Goal: Task Accomplishment & Management: Manage account settings

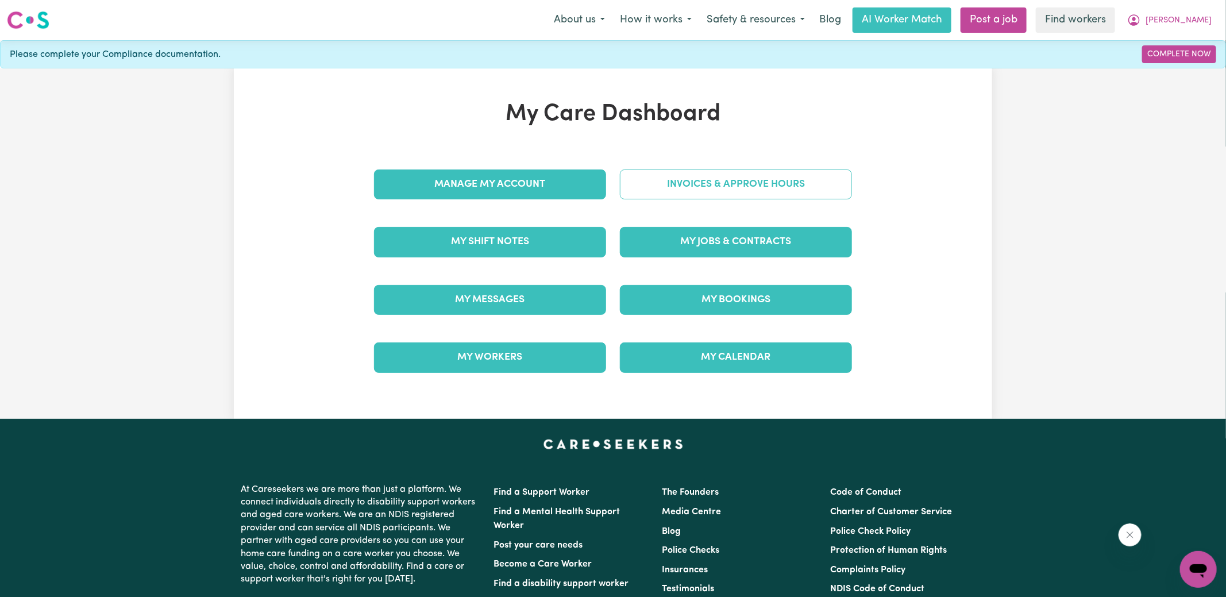
click at [744, 174] on link "Invoices & Approve Hours" at bounding box center [736, 184] width 232 height 30
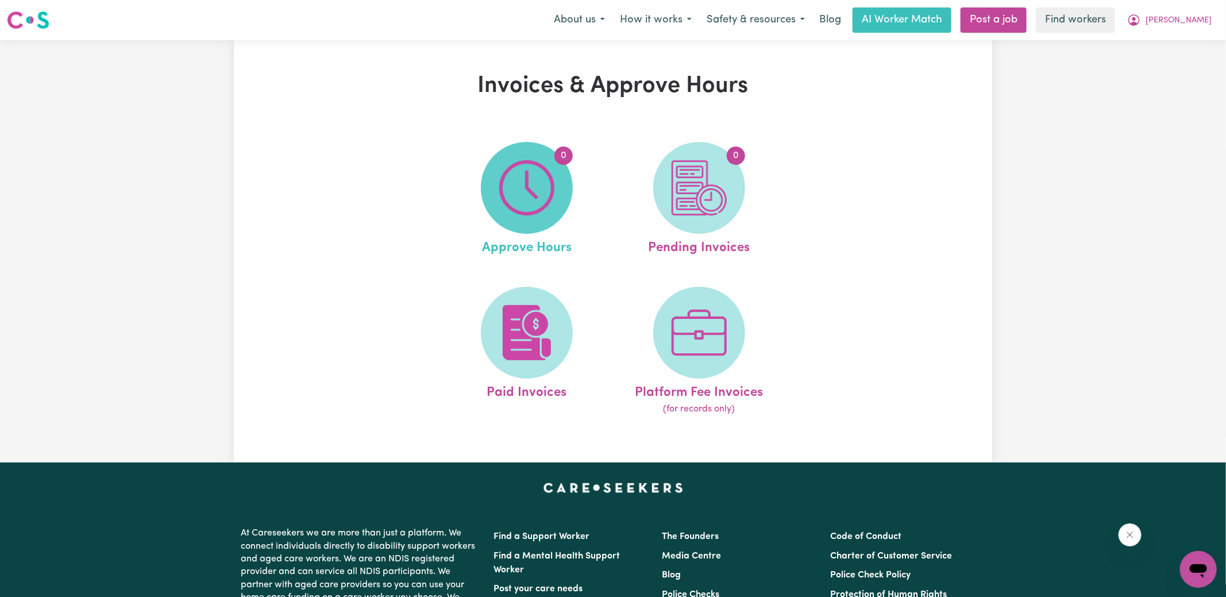
click at [528, 184] on img at bounding box center [526, 187] width 55 height 55
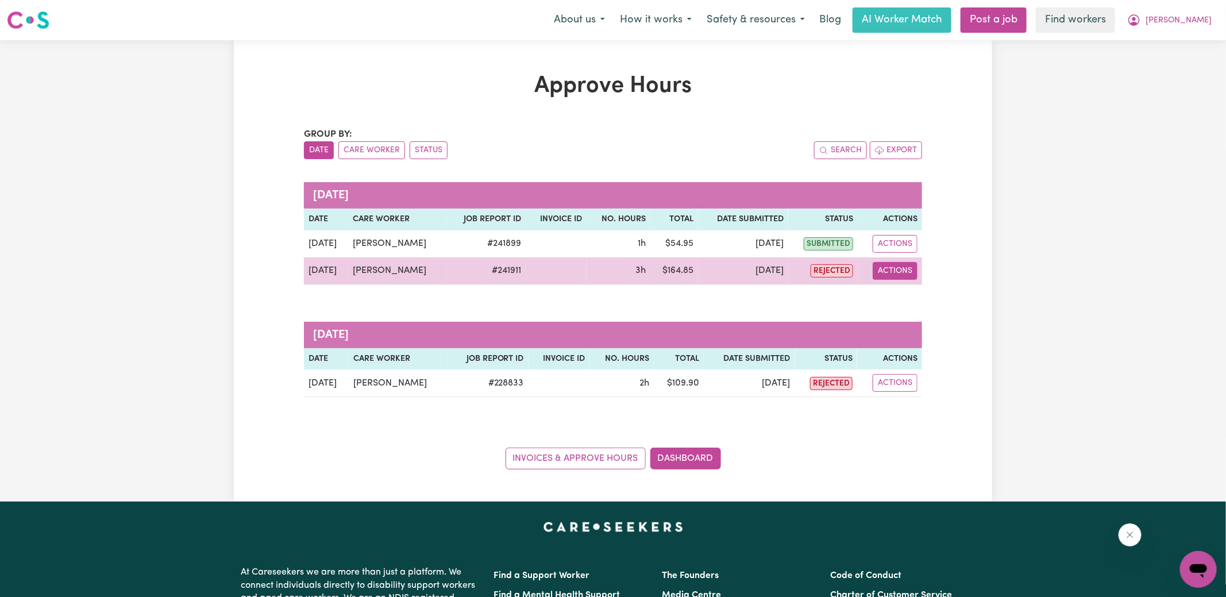
click at [904, 272] on button "Actions" at bounding box center [895, 271] width 45 height 18
click at [913, 293] on link "View Job Report" at bounding box center [924, 296] width 98 height 23
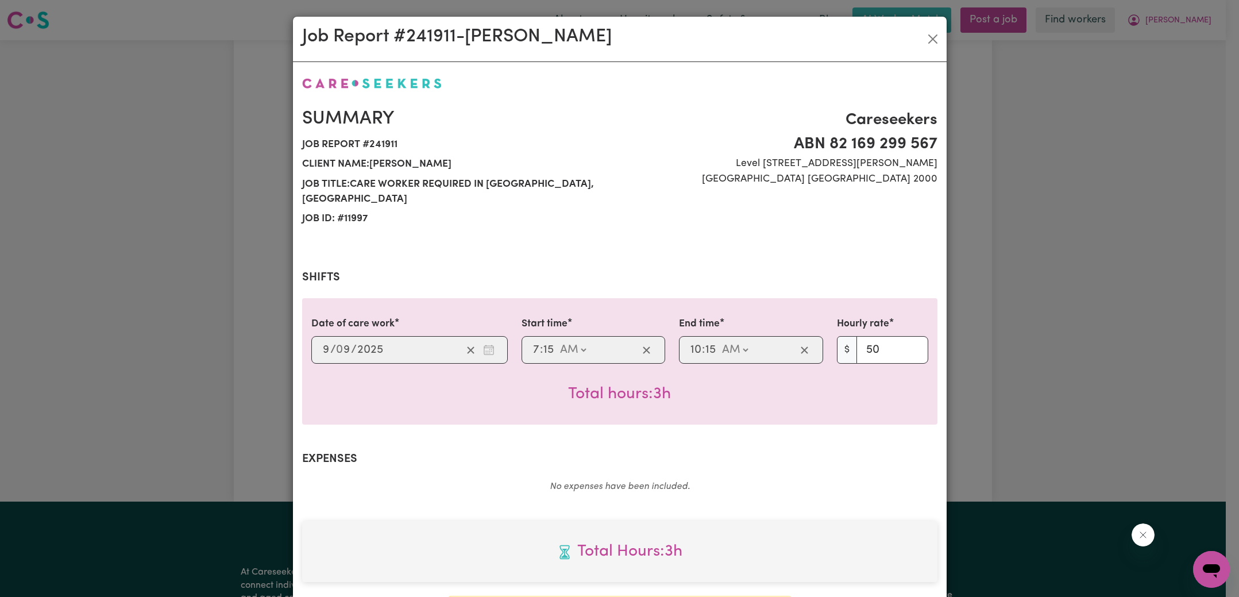
click at [1106, 196] on div "Job Report # 241911 - [PERSON_NAME] Summary Job report # 241911 Client name: [P…" at bounding box center [619, 298] width 1239 height 597
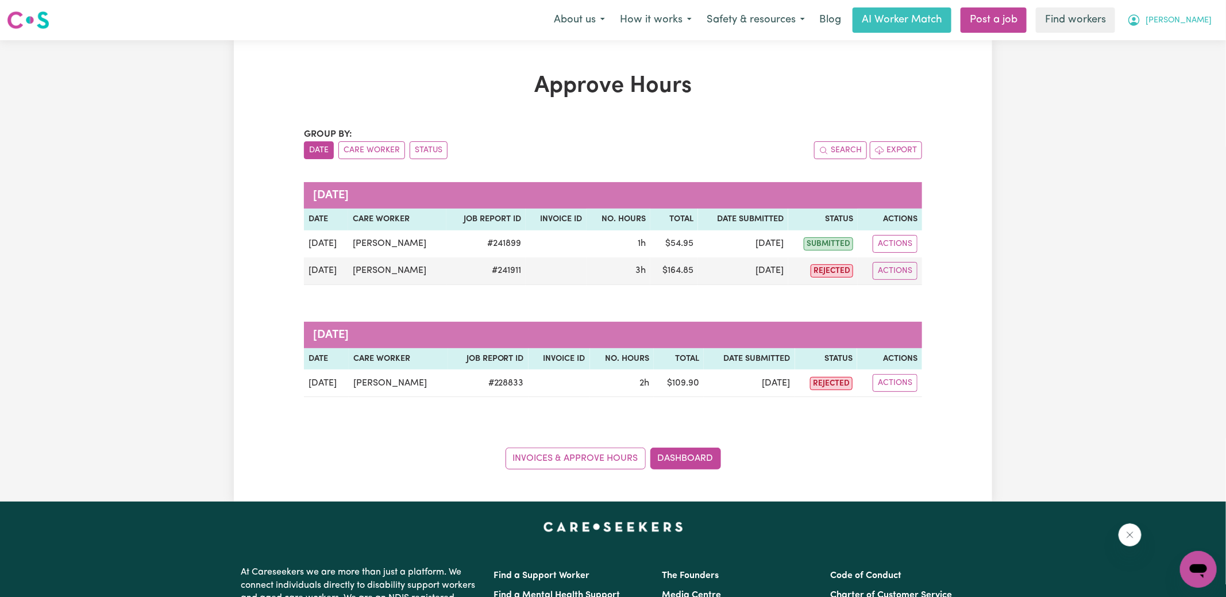
click at [1141, 21] on icon "My Account" at bounding box center [1134, 20] width 14 height 14
click at [1167, 63] on link "Logout" at bounding box center [1173, 66] width 91 height 22
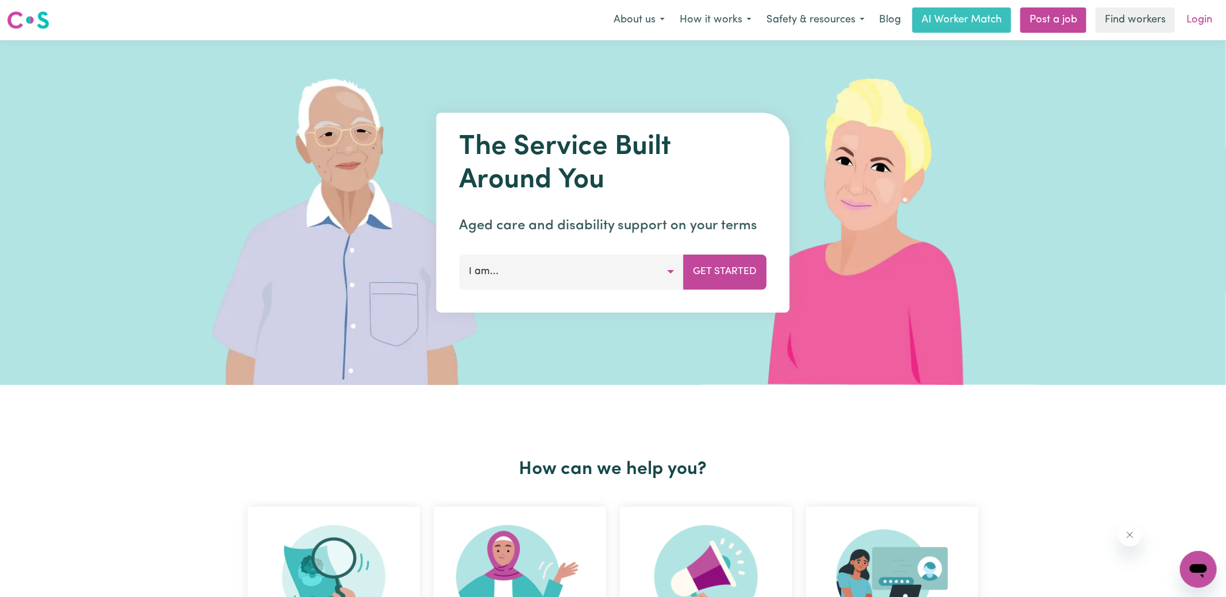
click at [1191, 17] on link "Login" at bounding box center [1199, 19] width 40 height 25
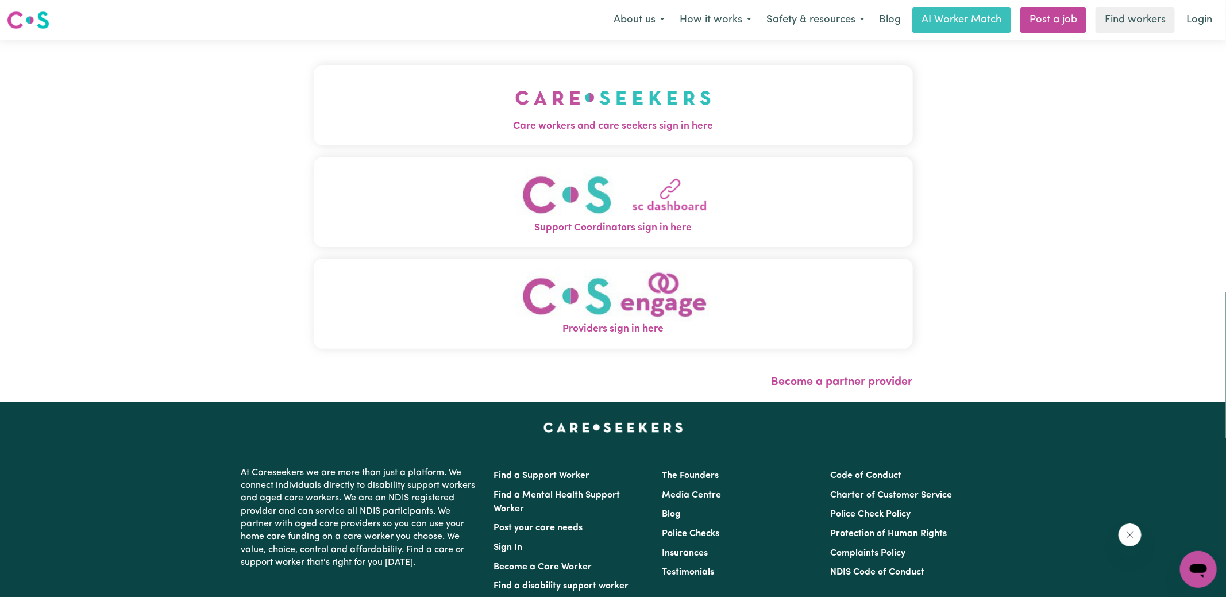
click at [698, 140] on button "Care workers and care seekers sign in here" at bounding box center [613, 105] width 599 height 80
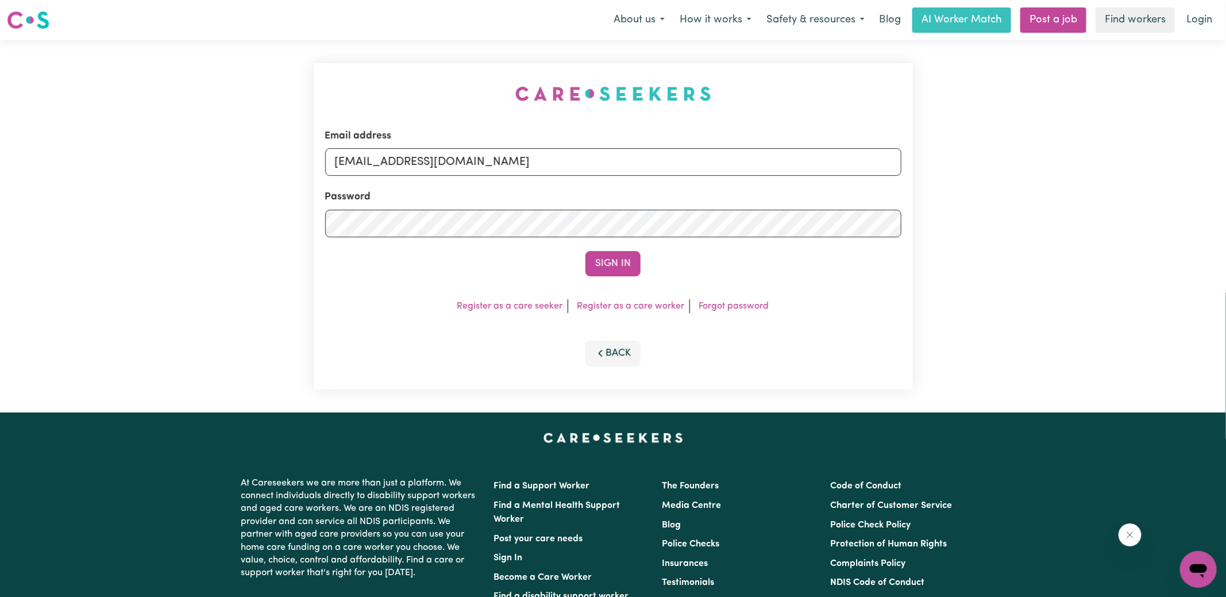
click at [422, 49] on div "Email address [EMAIL_ADDRESS][DOMAIN_NAME] Password Sign In Register as a care …" at bounding box center [613, 226] width 613 height 372
drag, startPoint x: 395, startPoint y: 161, endPoint x: 1188, endPoint y: 271, distance: 801.4
click at [1188, 271] on div "Email address [EMAIL_ADDRESS][DOMAIN_NAME] Password Sign In Register as a care …" at bounding box center [613, 226] width 1226 height 372
type input "superuser~[EMAIL_ADDRESS][DOMAIN_NAME]"
click at [585, 251] on button "Sign In" at bounding box center [612, 263] width 55 height 25
